Goal: Answer question/provide support

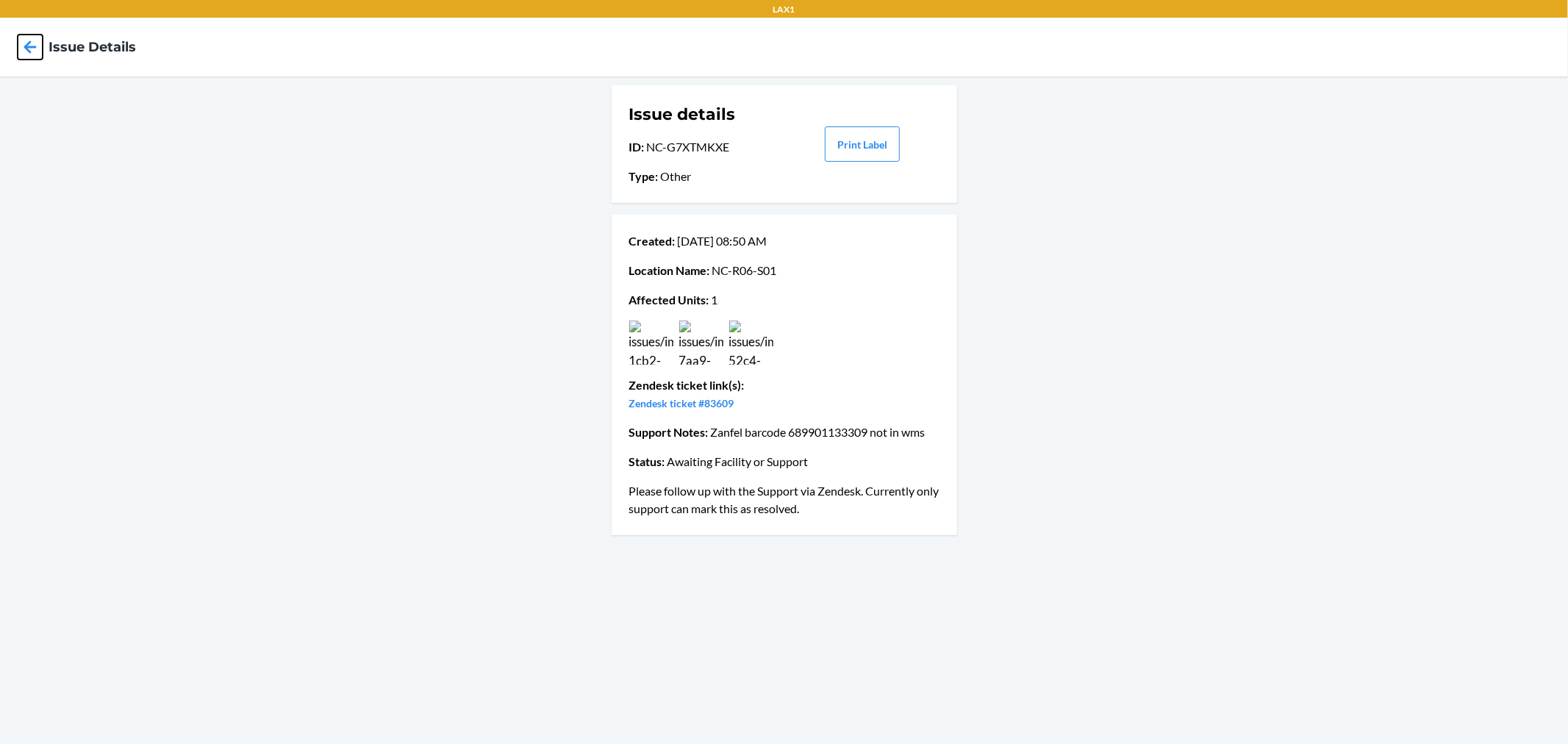
click at [30, 43] on icon at bounding box center [30, 47] width 25 height 25
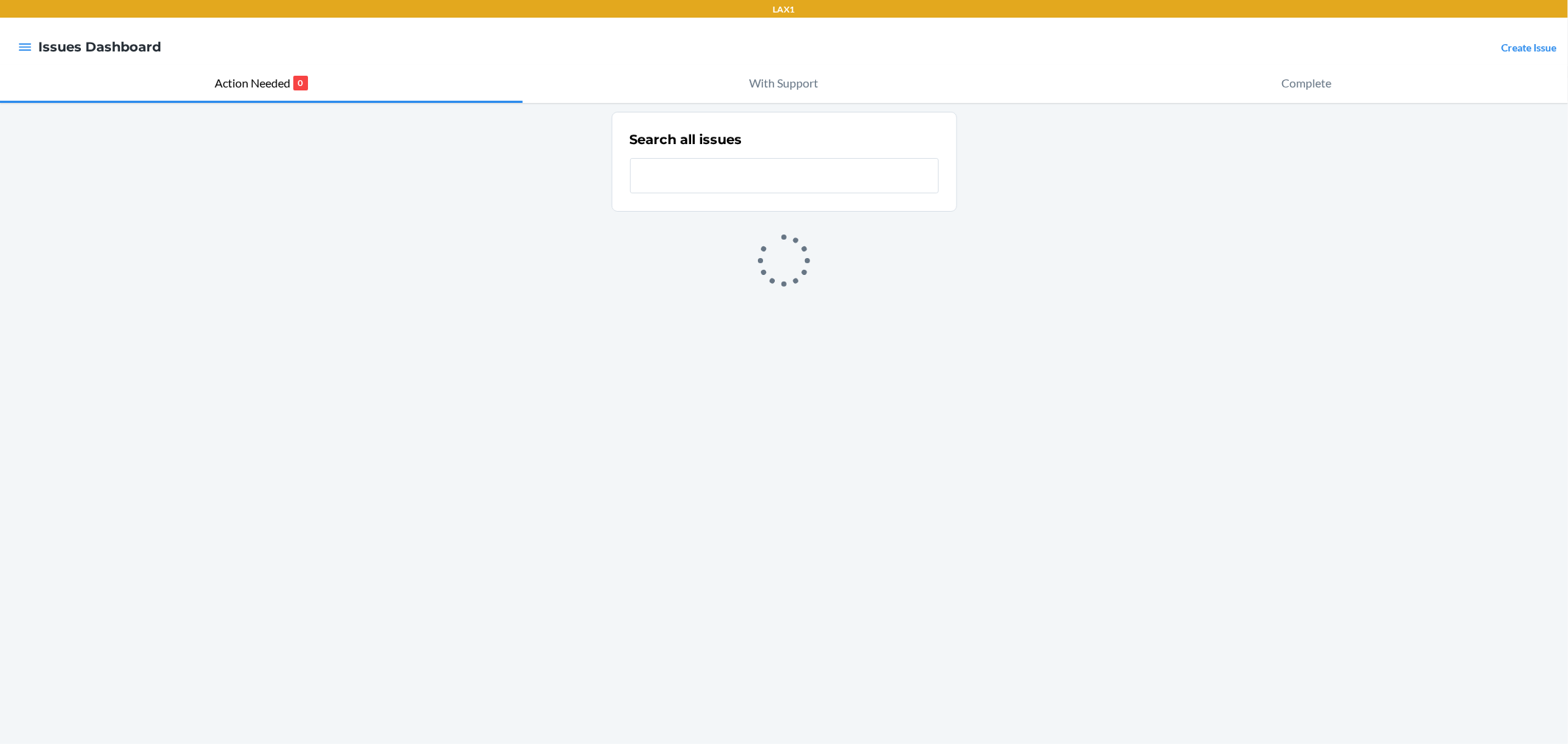
click at [727, 176] on input "text" at bounding box center [784, 175] width 309 height 35
type input "zym"
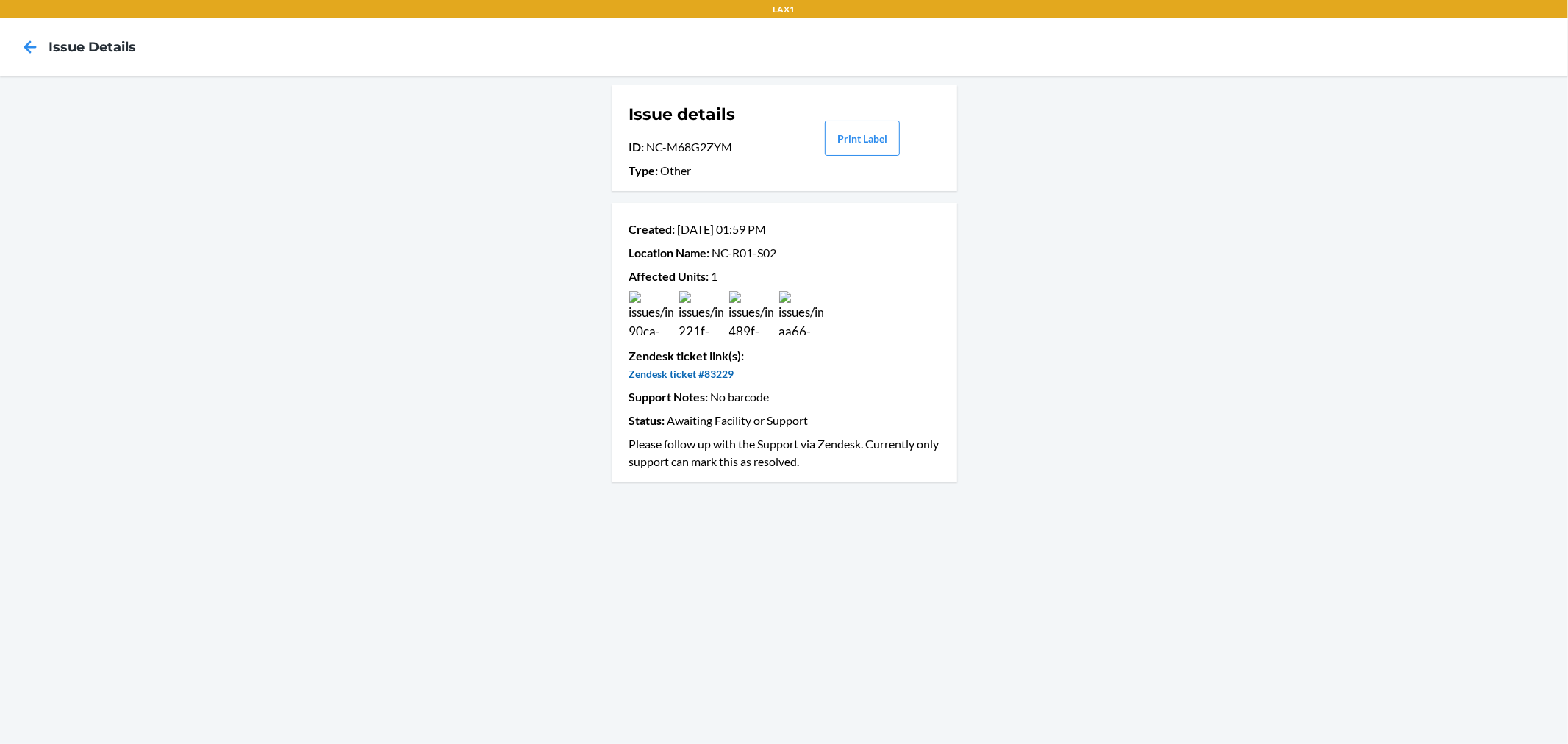
click at [706, 377] on link "Zendesk ticket #83229" at bounding box center [681, 374] width 105 height 12
